Goal: Transaction & Acquisition: Purchase product/service

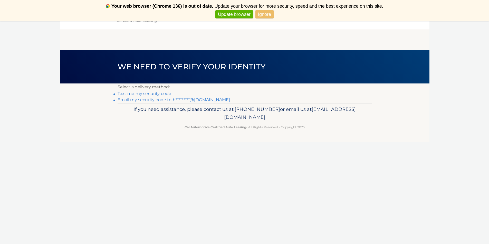
click at [161, 100] on link "Email my security code to h*********@gmail.com" at bounding box center [173, 99] width 113 height 5
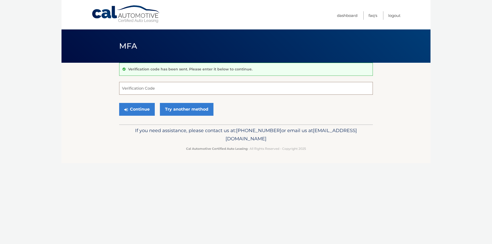
click at [159, 87] on input "Verification Code" at bounding box center [246, 88] width 254 height 13
type input "577560"
click at [137, 113] on button "Continue" at bounding box center [137, 109] width 36 height 13
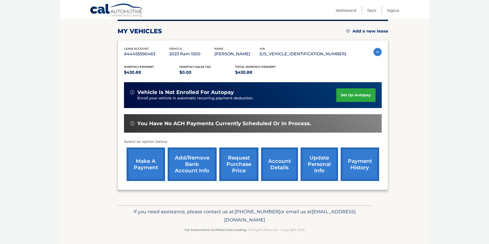
scroll to position [66, 0]
click at [145, 163] on link "make a payment" at bounding box center [145, 164] width 38 height 34
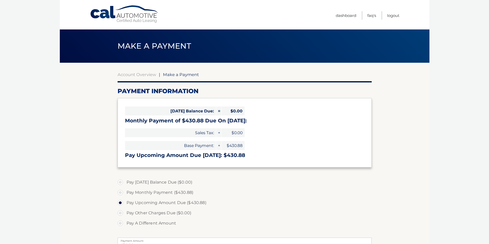
select select "ZDQ1YjExODItMjc4MS00ZDdlLWFjODEtMmI3MDEwOTI5N2E1"
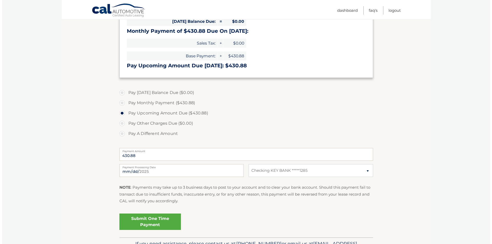
scroll to position [122, 0]
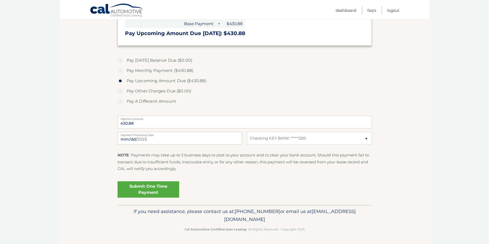
click at [144, 189] on link "Submit One Time Payment" at bounding box center [148, 190] width 62 height 16
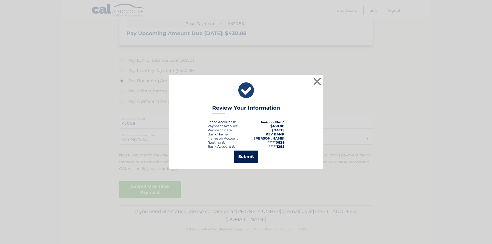
click at [250, 159] on button "Submit" at bounding box center [246, 157] width 24 height 12
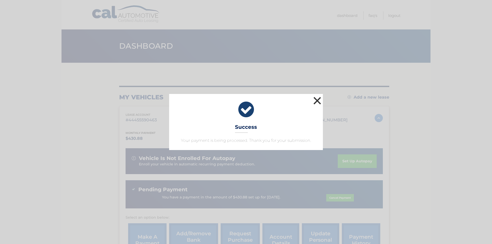
click at [316, 98] on button "×" at bounding box center [317, 101] width 10 height 10
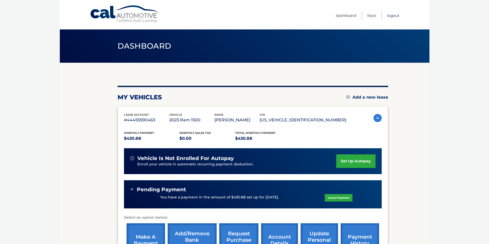
click at [392, 16] on link "Logout" at bounding box center [393, 15] width 12 height 8
